Goal: Transaction & Acquisition: Download file/media

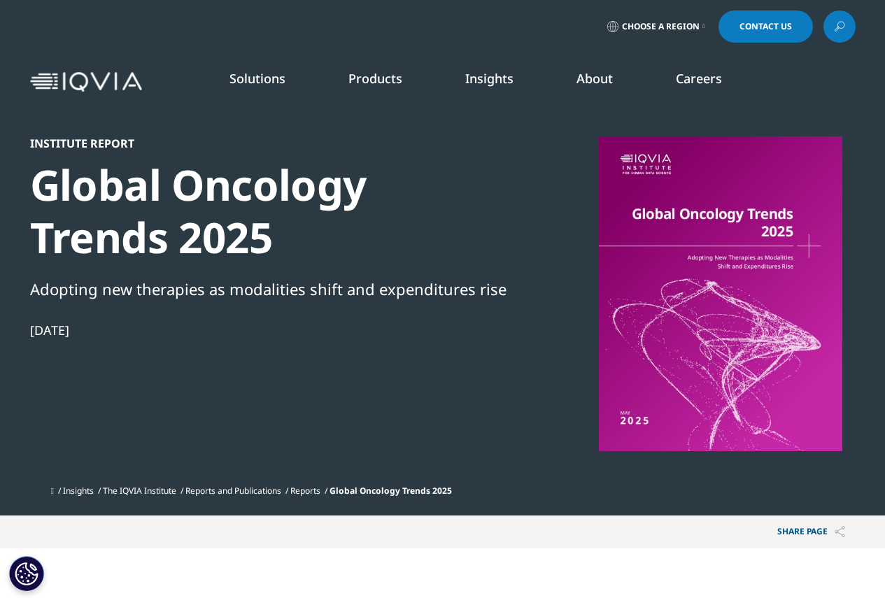
scroll to position [412, 826]
click at [446, 339] on div "Institute Report Global Oncology Trends 2025 Adopting new therapies as modaliti…" at bounding box center [270, 307] width 480 height 342
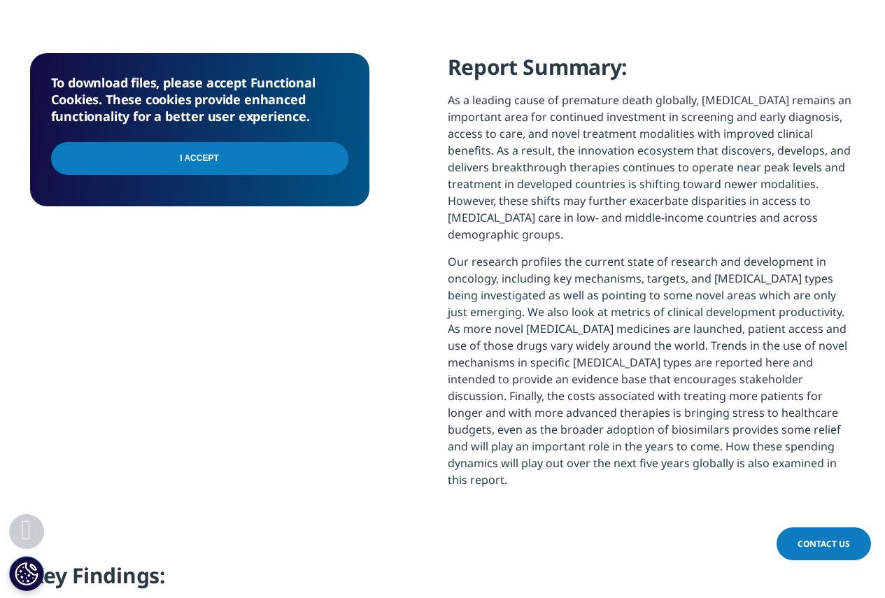
scroll to position [350, 0]
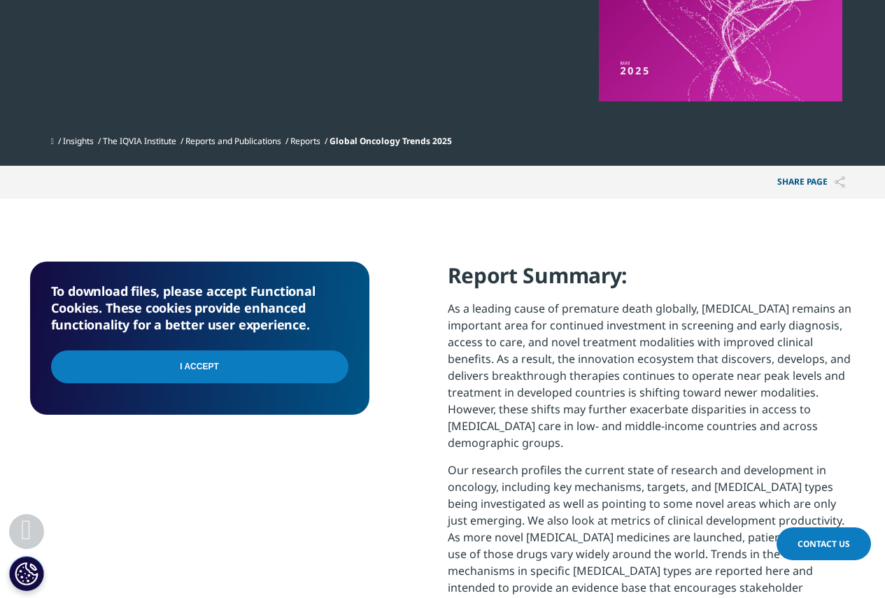
click at [248, 358] on input "I Accept" at bounding box center [199, 367] width 297 height 33
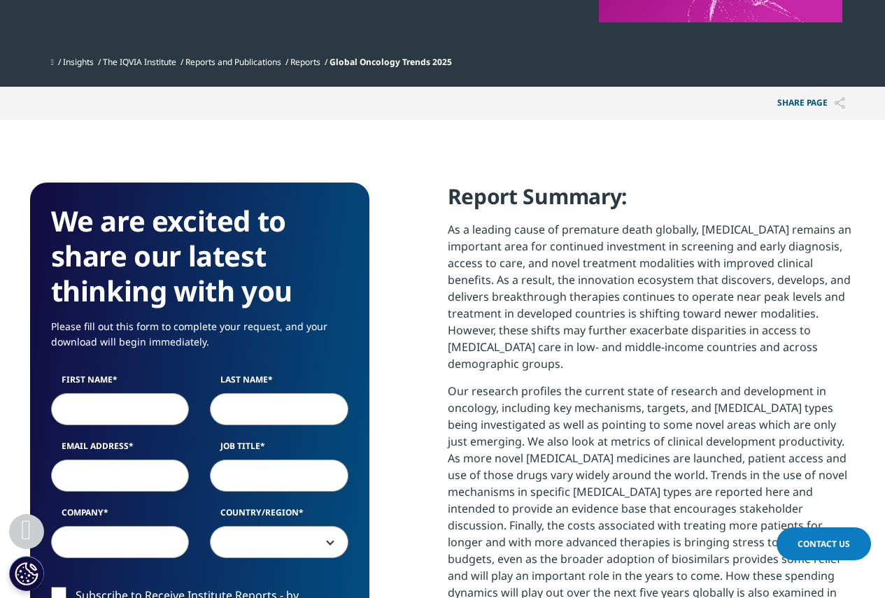
scroll to position [630, 0]
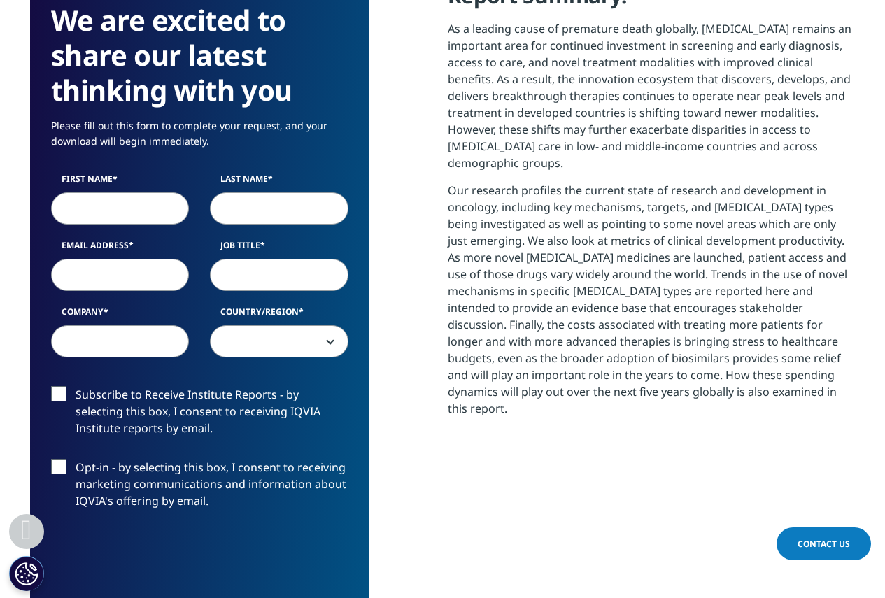
click at [73, 206] on input "First Name" at bounding box center [120, 208] width 139 height 32
type input "Tess"
type input "Martin"
type input "tess.martin@aphp.fr"
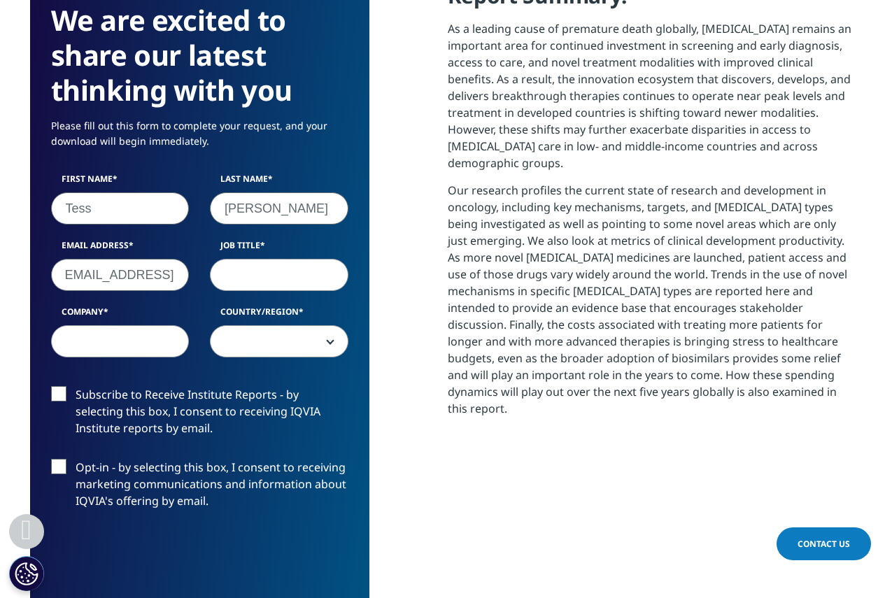
scroll to position [0, 0]
type input "Pharmacist"
click at [107, 351] on input "Company" at bounding box center [120, 341] width 139 height 32
type input "APHP"
click at [280, 343] on span at bounding box center [279, 342] width 137 height 32
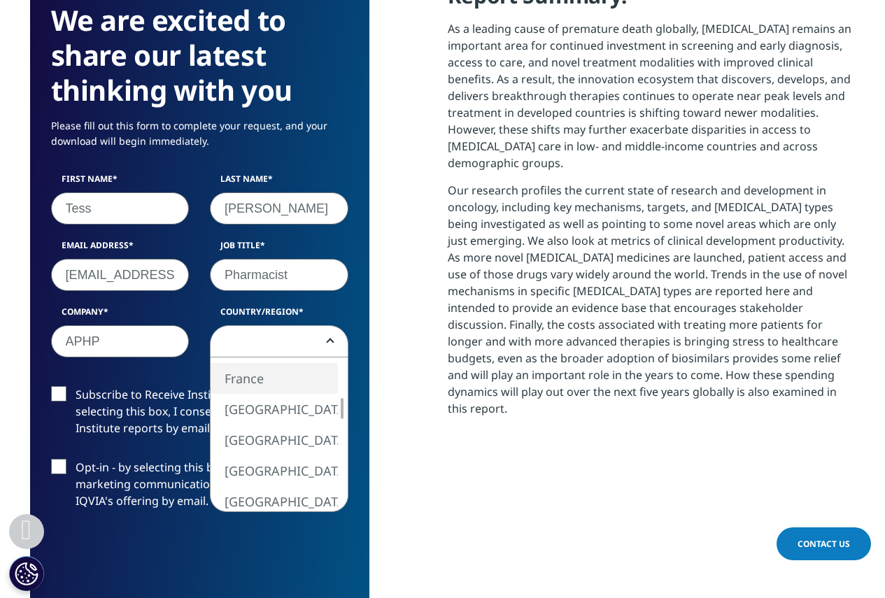
select select "France"
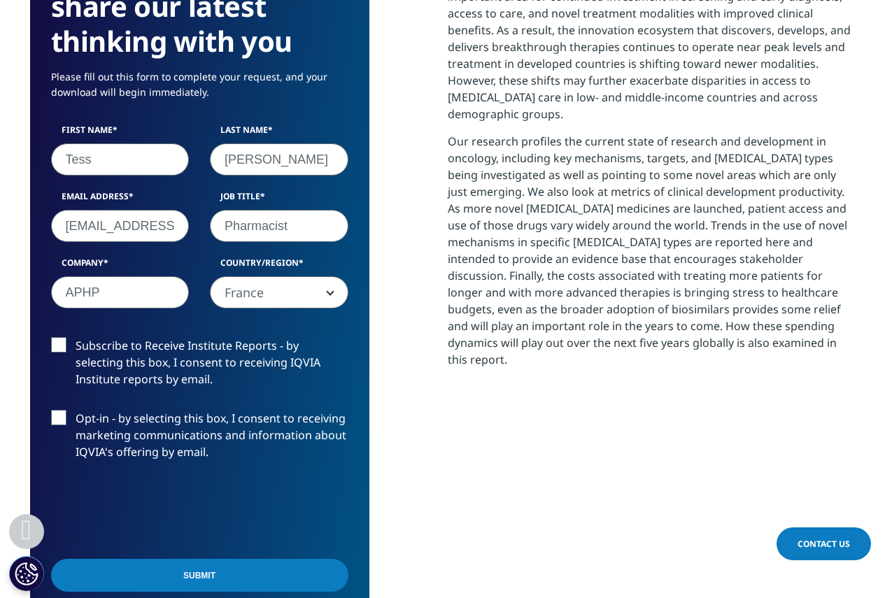
scroll to position [770, 0]
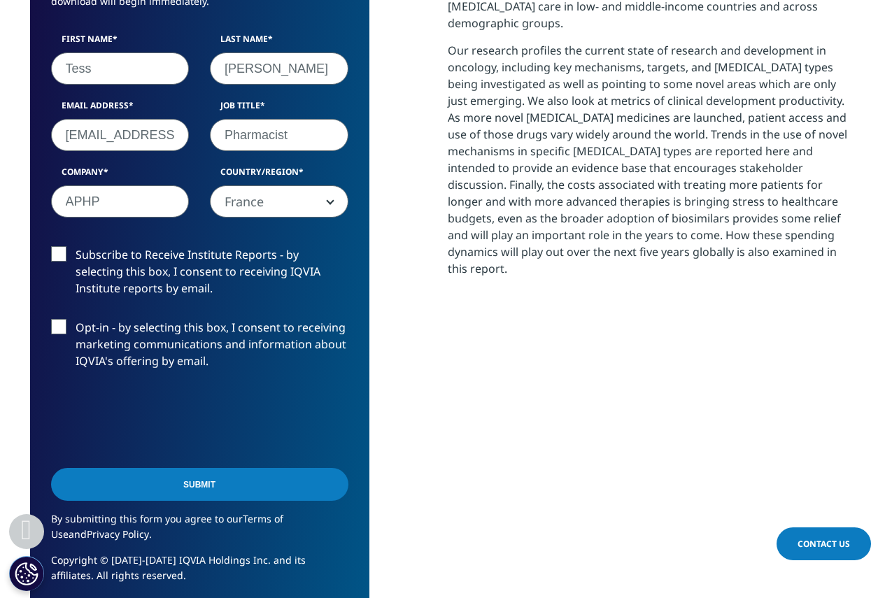
click at [246, 493] on input "Submit" at bounding box center [199, 484] width 297 height 33
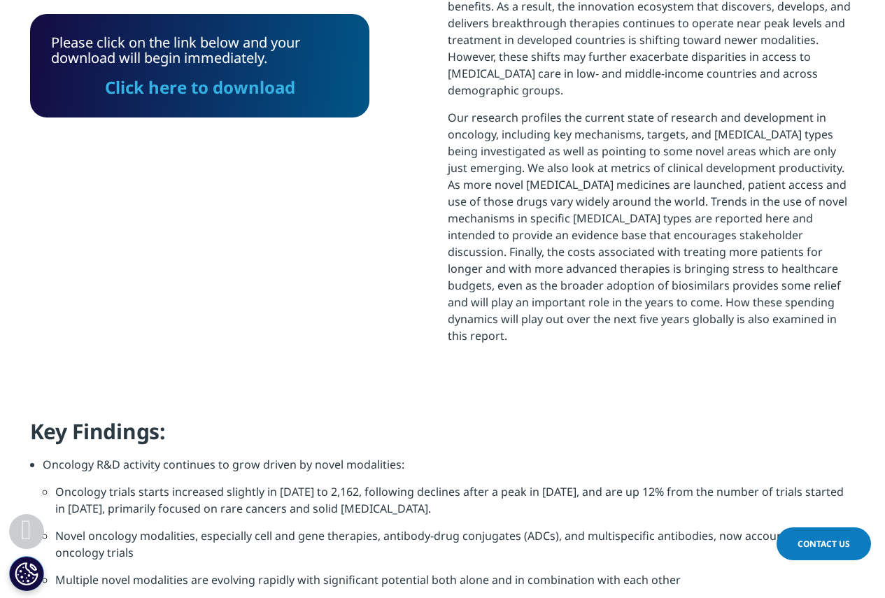
scroll to position [412, 826]
click at [239, 73] on div "Click here to download" at bounding box center [199, 81] width 297 height 31
click at [243, 81] on link "Click here to download" at bounding box center [200, 87] width 190 height 23
